Goal: Navigation & Orientation: Find specific page/section

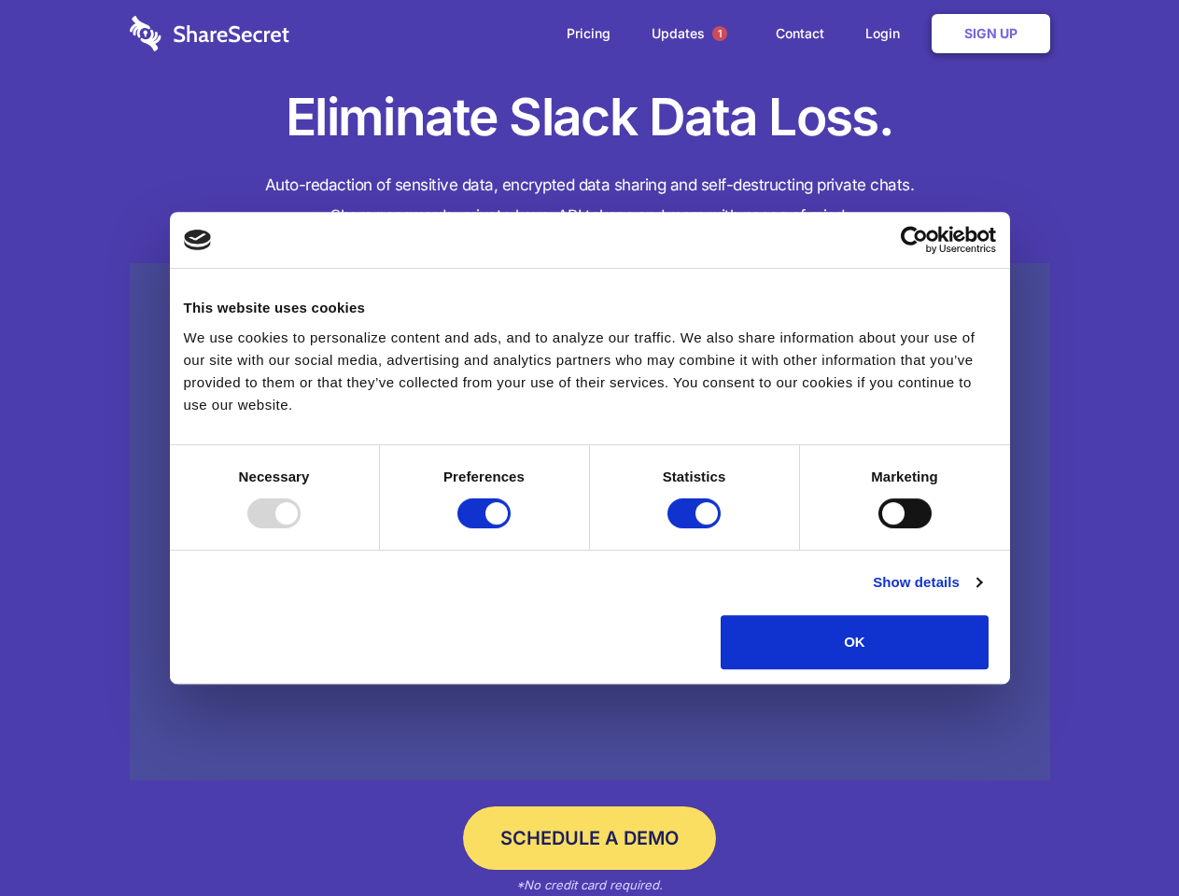
click at [301, 528] on div at bounding box center [273, 513] width 53 height 30
click at [511, 528] on input "Preferences" at bounding box center [483, 513] width 53 height 30
checkbox input "false"
click at [696, 528] on input "Statistics" at bounding box center [693, 513] width 53 height 30
checkbox input "false"
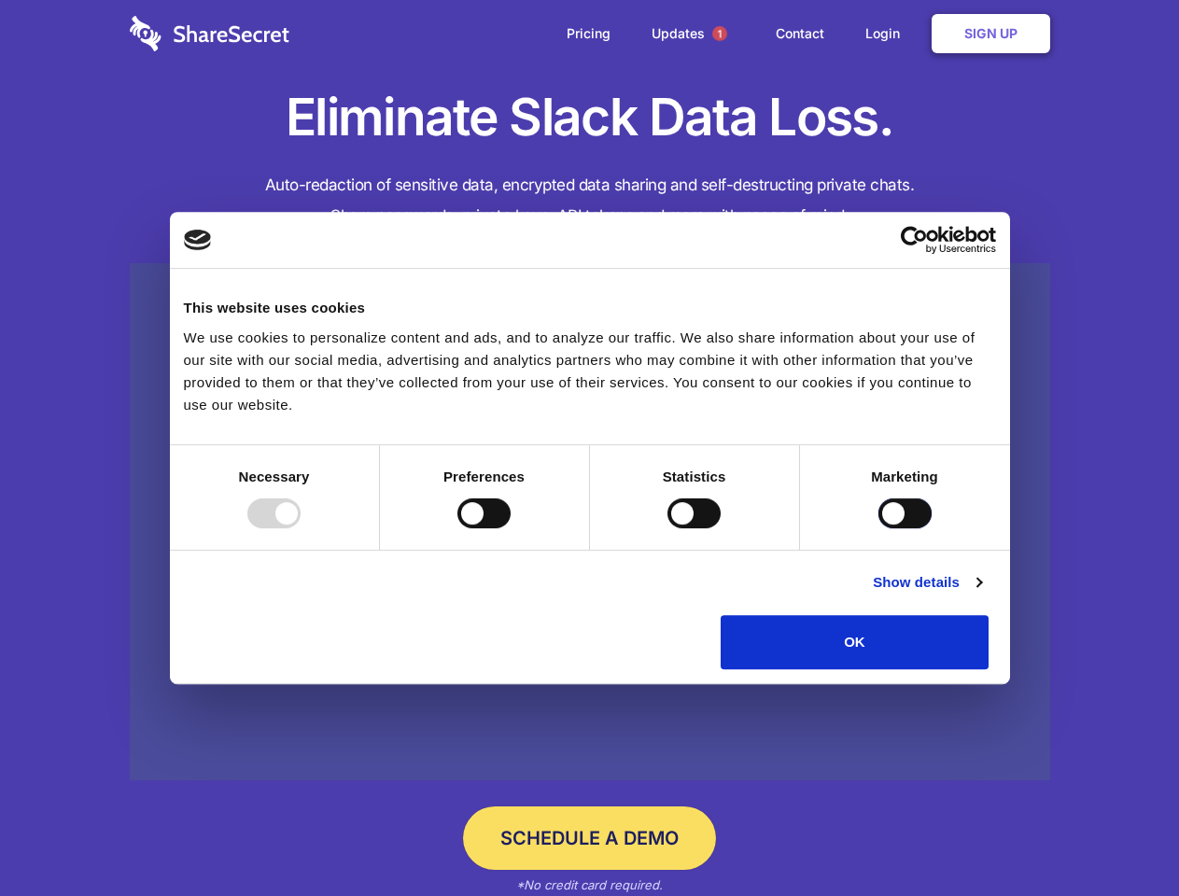
click at [878, 528] on input "Marketing" at bounding box center [904, 513] width 53 height 30
checkbox input "true"
click at [981, 594] on link "Show details" at bounding box center [927, 582] width 108 height 22
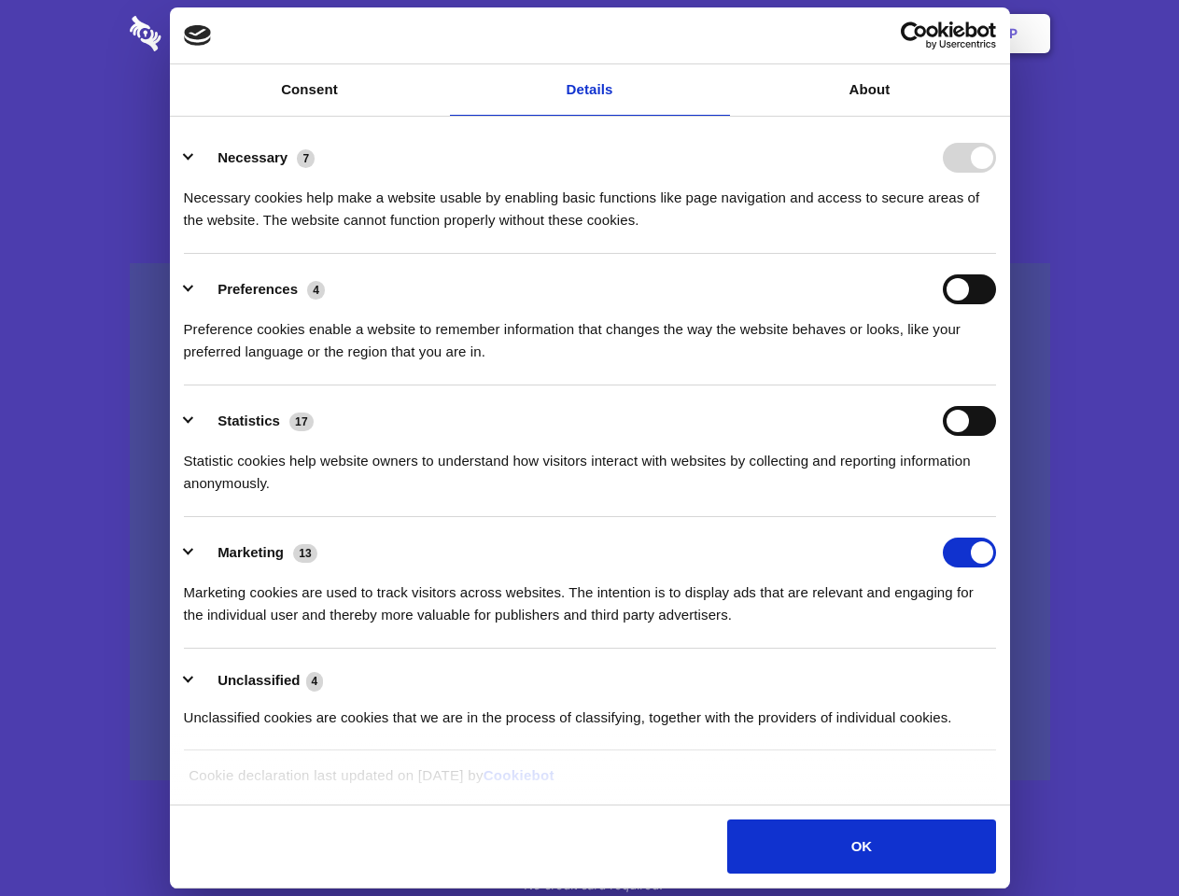
click at [996, 254] on li "Necessary 7 Necessary cookies help make a website usable by enabling basic func…" at bounding box center [590, 188] width 812 height 132
click at [719, 34] on span "1" at bounding box center [719, 33] width 15 height 15
